Goal: Task Accomplishment & Management: Use online tool/utility

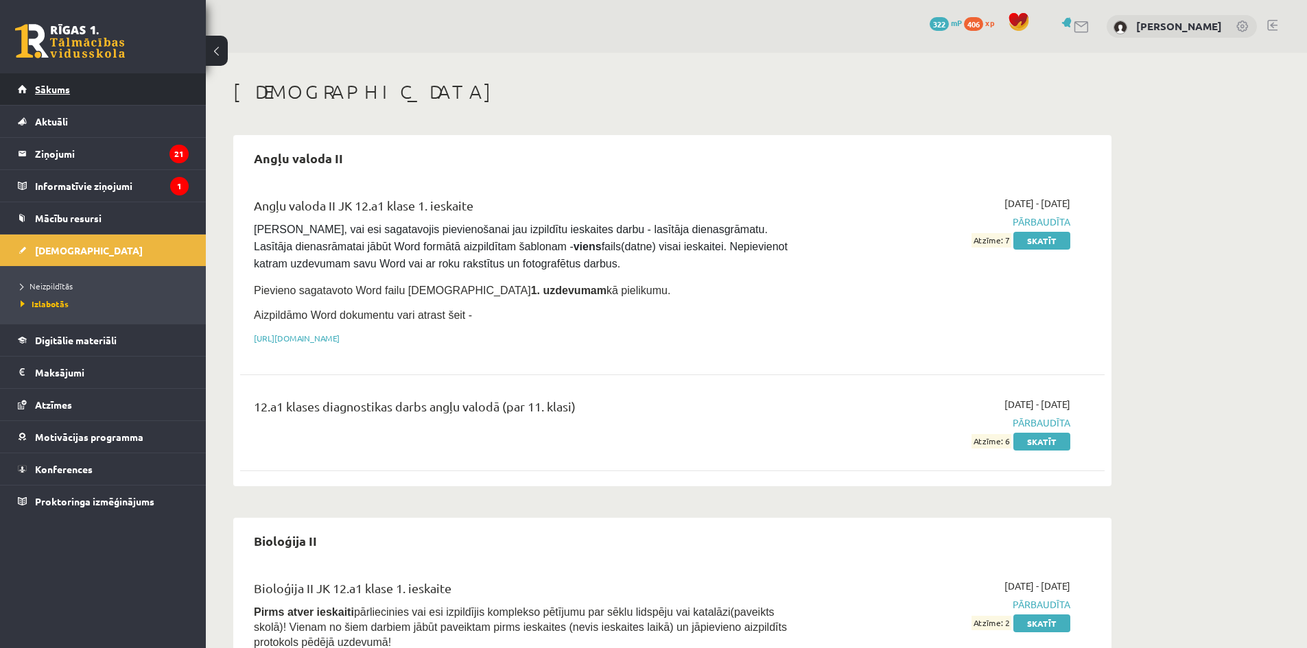
click at [126, 93] on link "Sākums" at bounding box center [103, 89] width 171 height 32
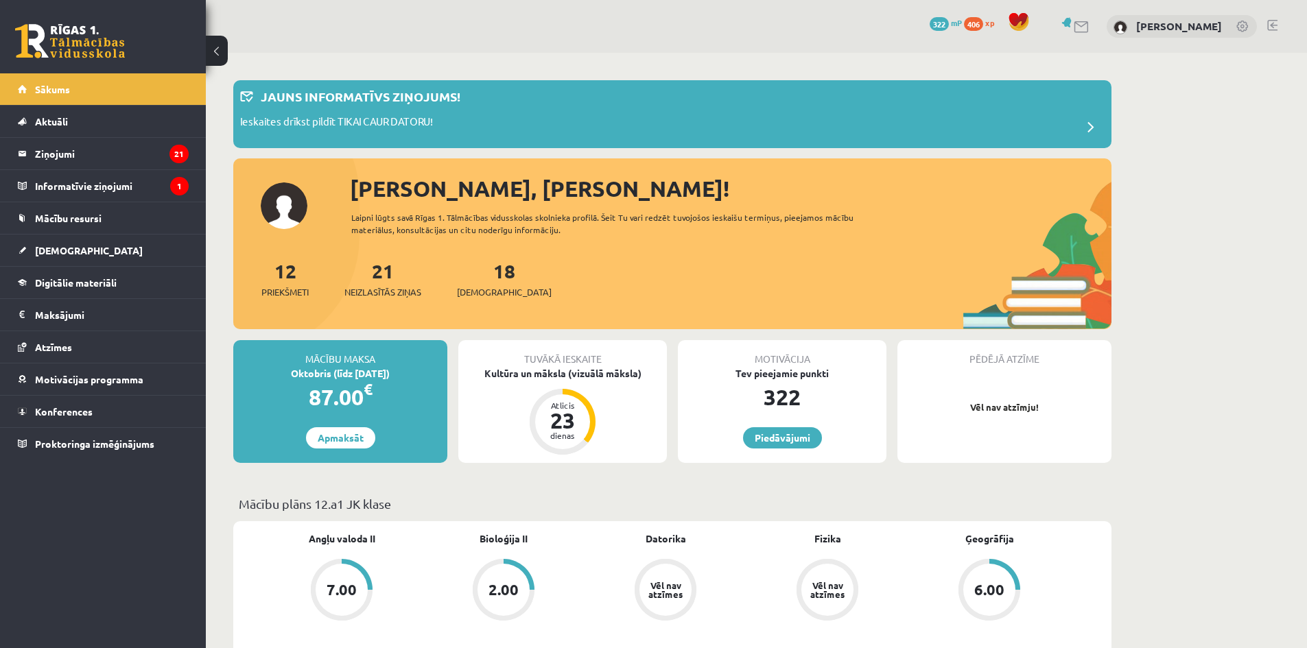
click at [134, 161] on legend "Ziņojumi 21" at bounding box center [112, 154] width 154 height 32
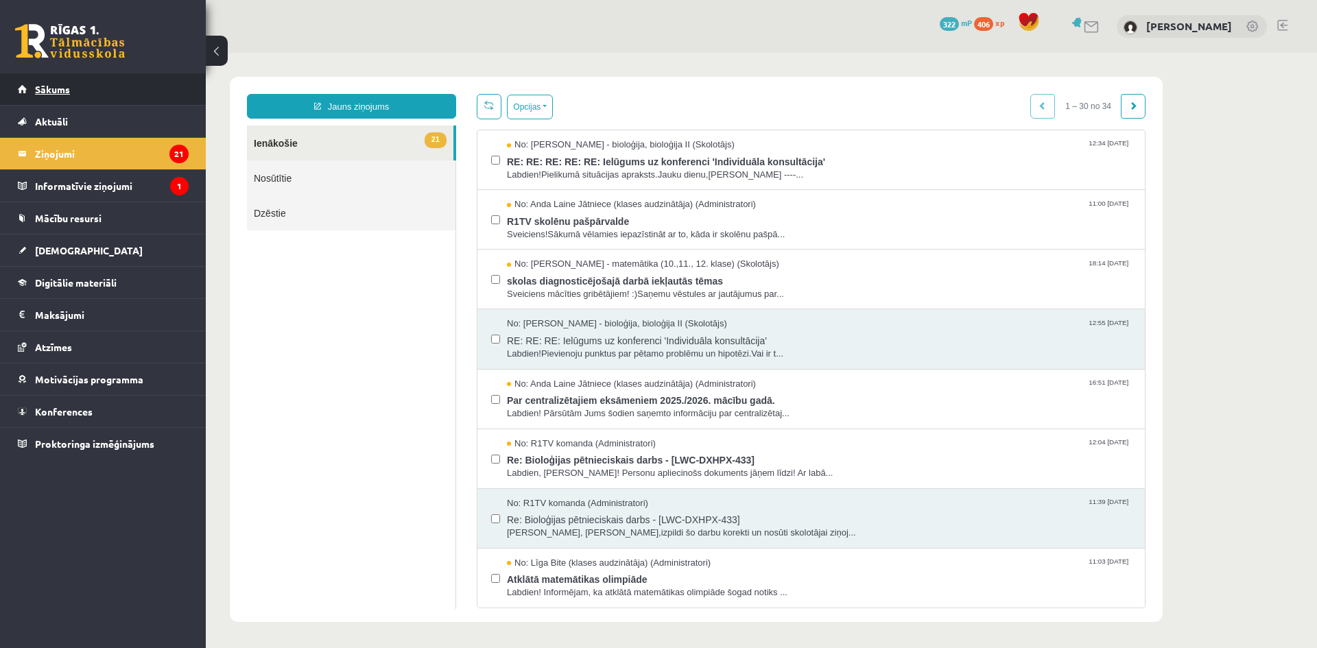
click at [137, 95] on link "Sākums" at bounding box center [103, 89] width 171 height 32
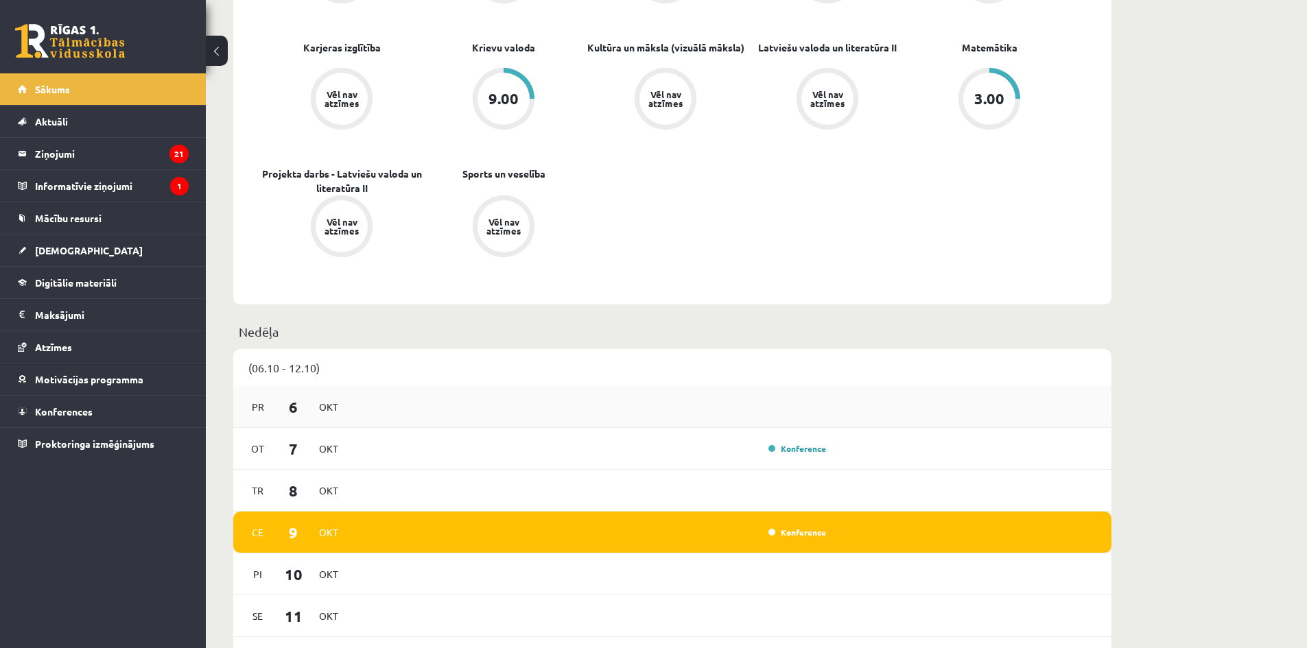
scroll to position [755, 0]
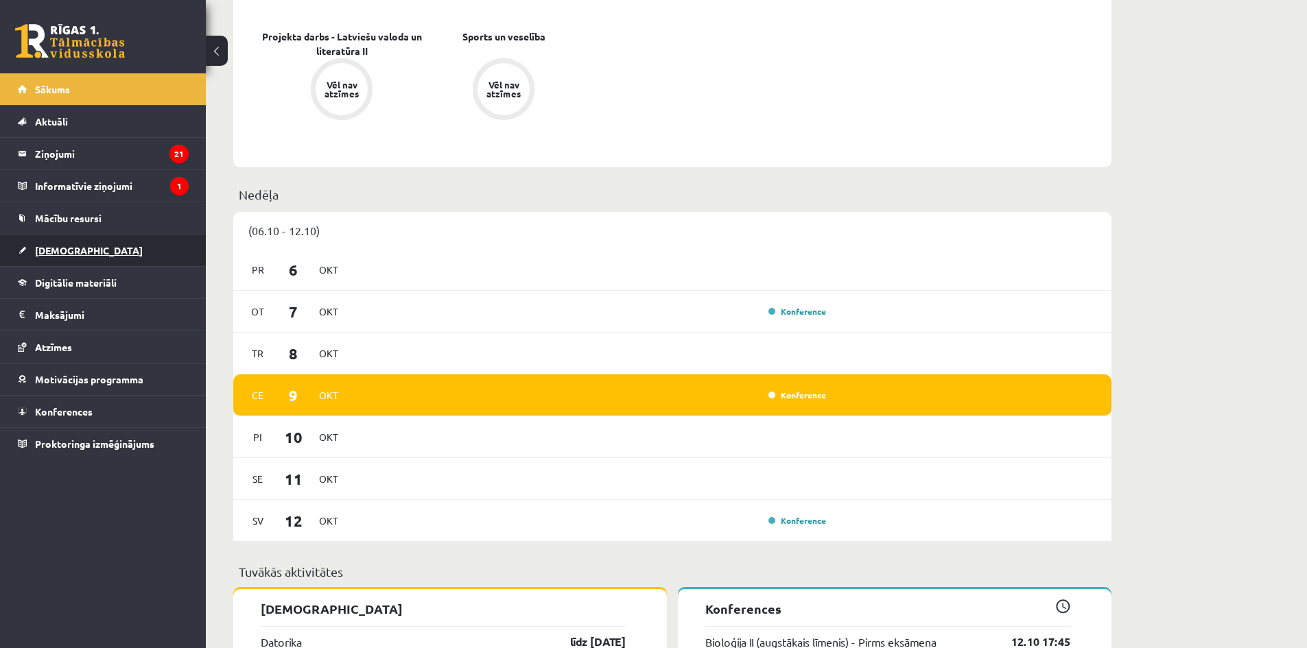
click at [95, 250] on link "[DEMOGRAPHIC_DATA]" at bounding box center [103, 251] width 171 height 32
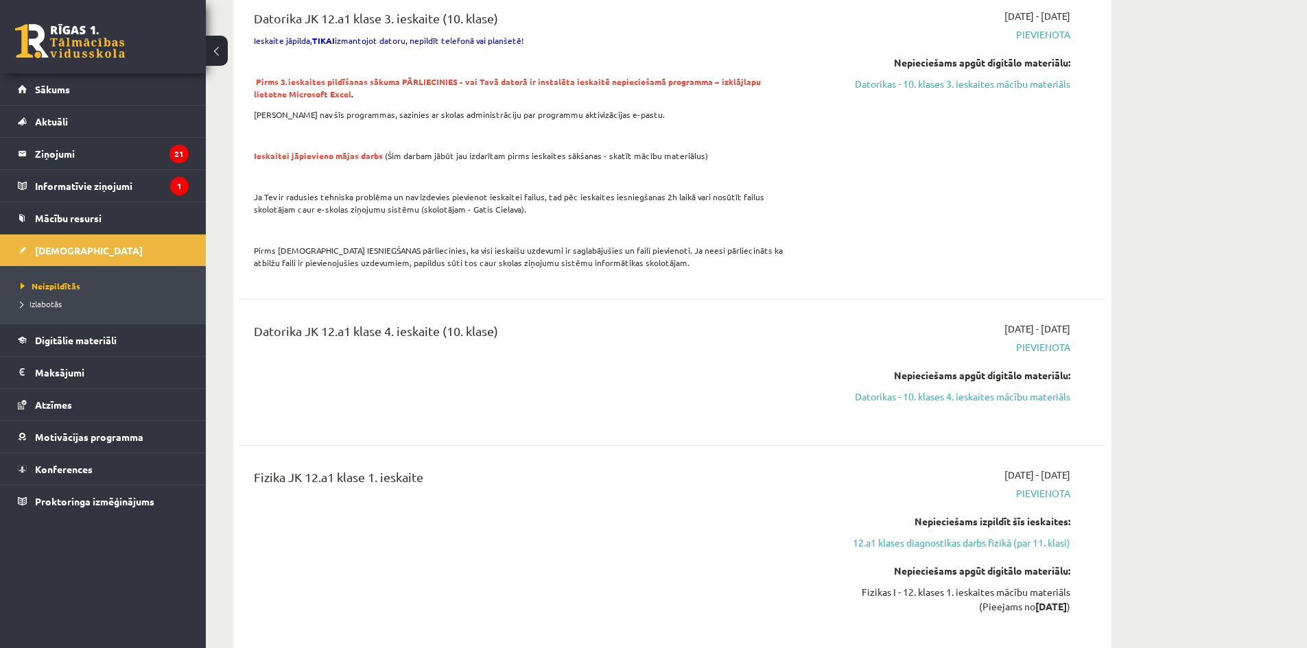
scroll to position [1098, 0]
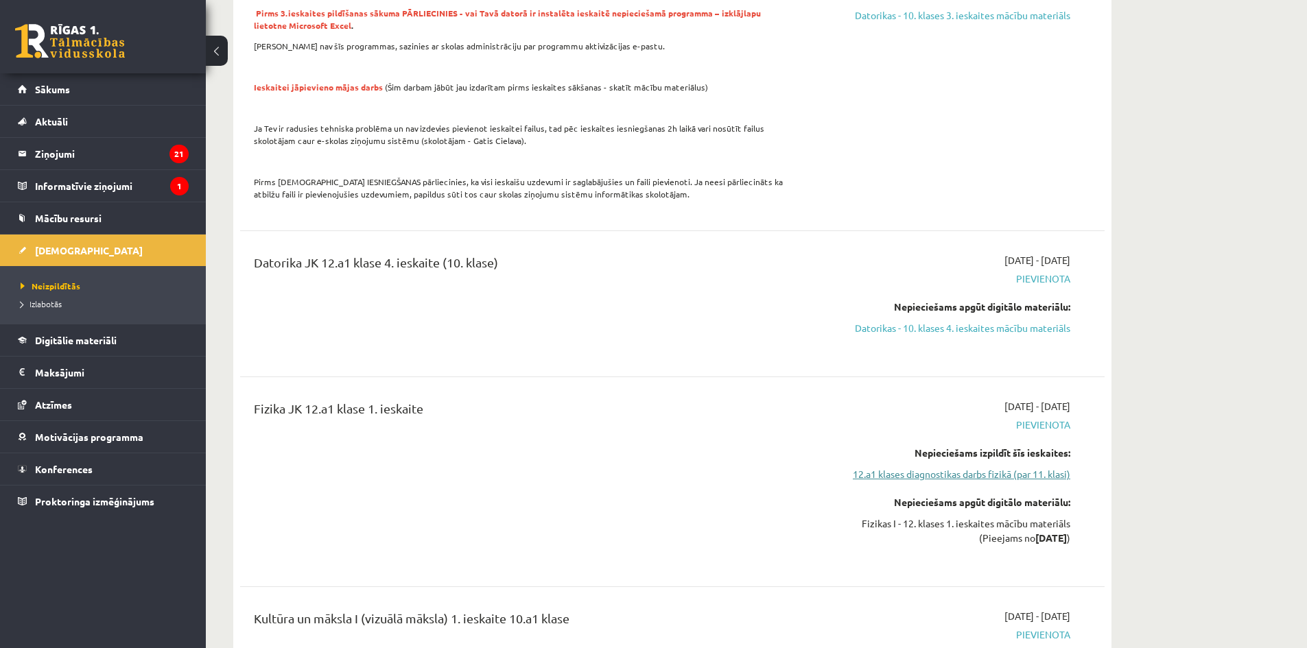
click at [959, 475] on link "12.a1 klases diagnostikas darbs fizikā (par 11. klasi)" at bounding box center [941, 474] width 259 height 14
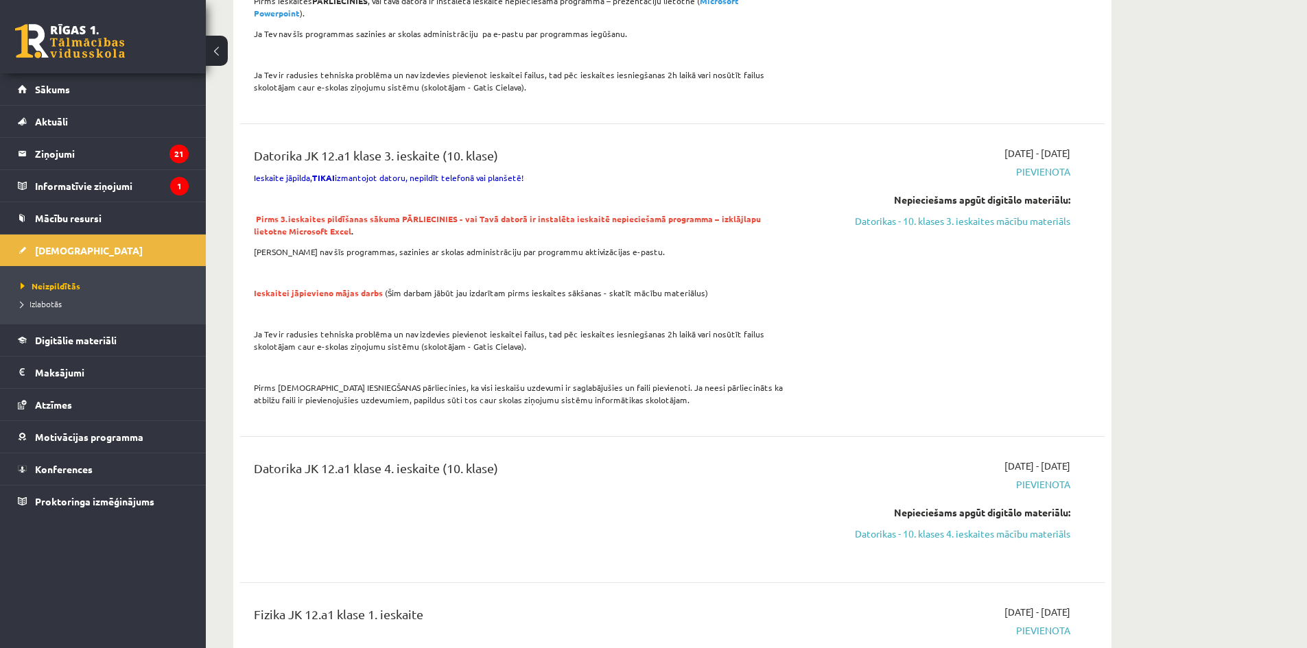
scroll to position [960, 0]
